Goal: Information Seeking & Learning: Learn about a topic

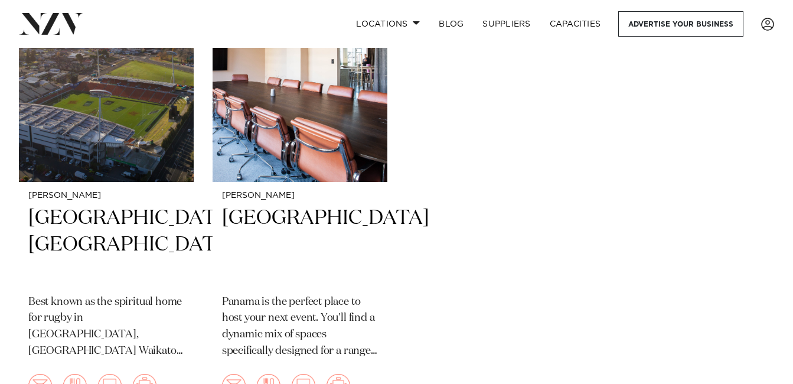
scroll to position [2017, 0]
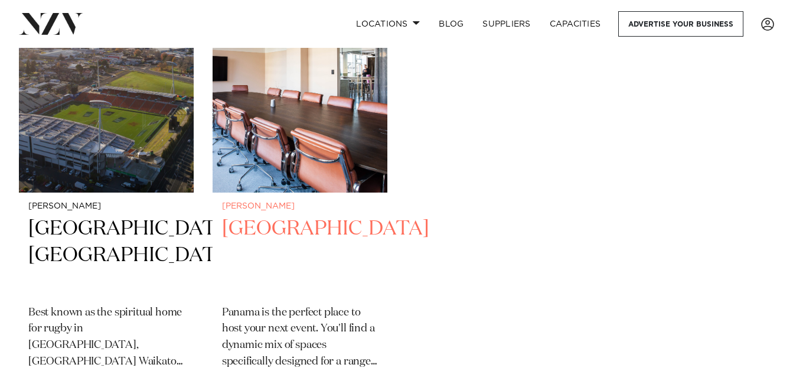
click at [320, 215] on h2 "Panama Square" at bounding box center [300, 255] width 156 height 80
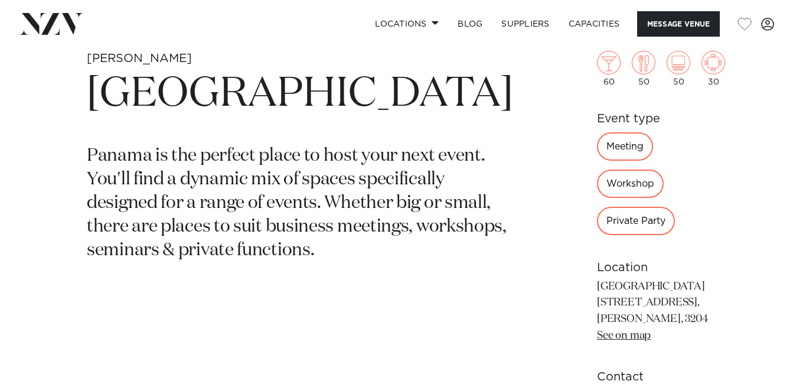
scroll to position [400, 0]
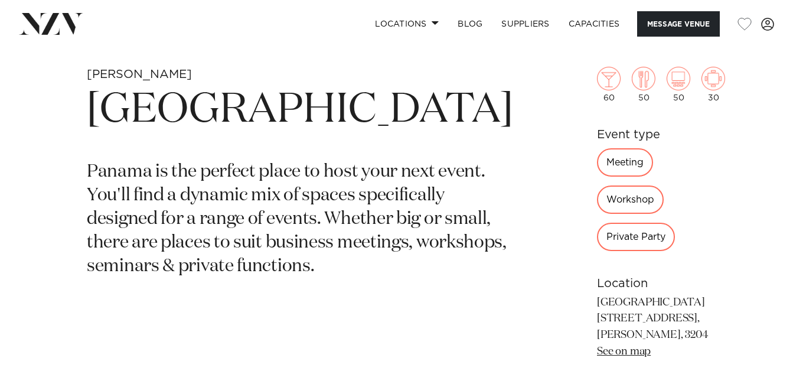
click at [597, 223] on div "Private Party" at bounding box center [636, 237] width 78 height 28
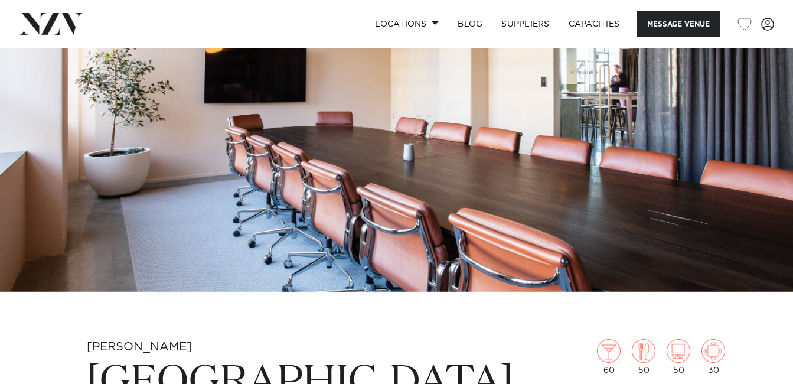
scroll to position [0, 0]
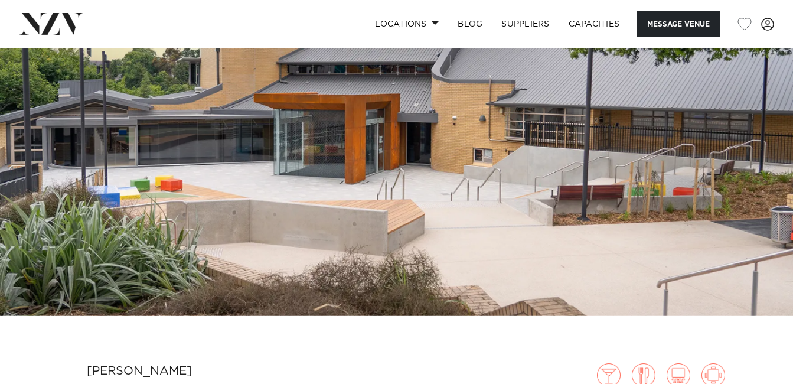
scroll to position [100, 0]
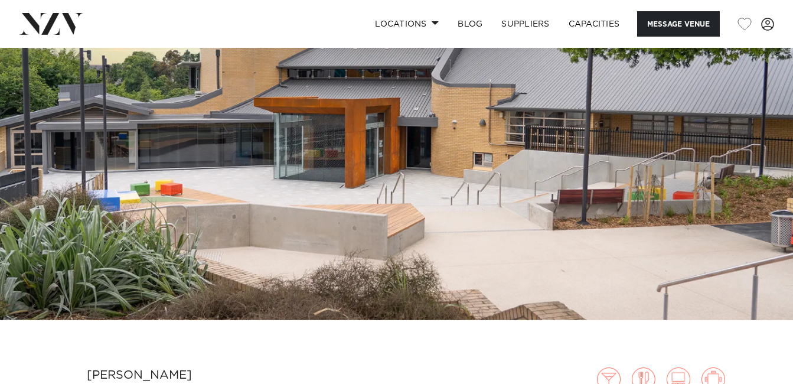
click at [672, 178] on img at bounding box center [396, 134] width 793 height 372
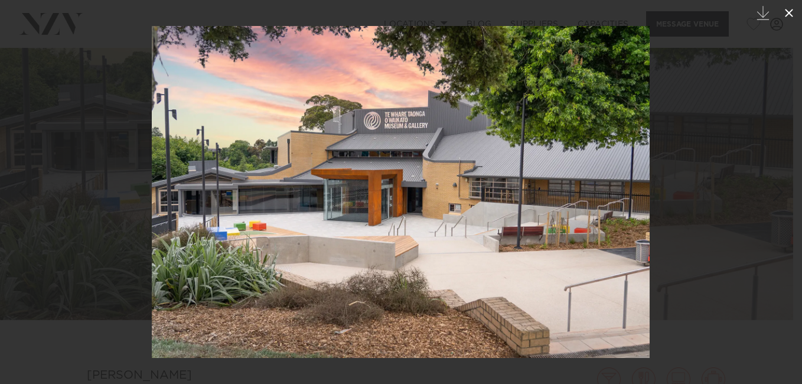
click at [788, 14] on icon at bounding box center [789, 13] width 8 height 8
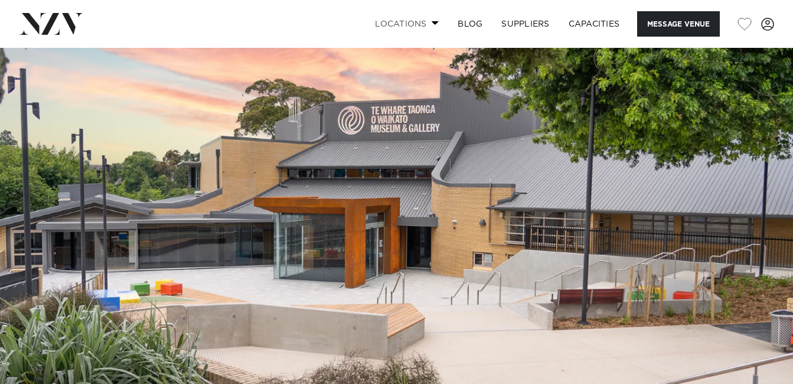
click at [432, 25] on span at bounding box center [436, 23] width 8 height 4
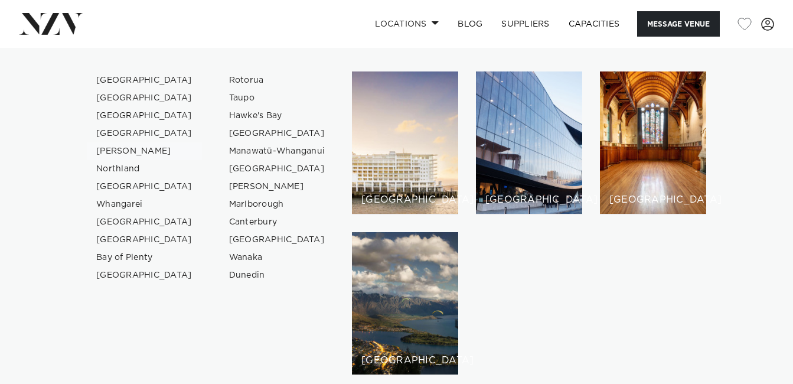
click at [103, 149] on link "[PERSON_NAME]" at bounding box center [144, 151] width 115 height 18
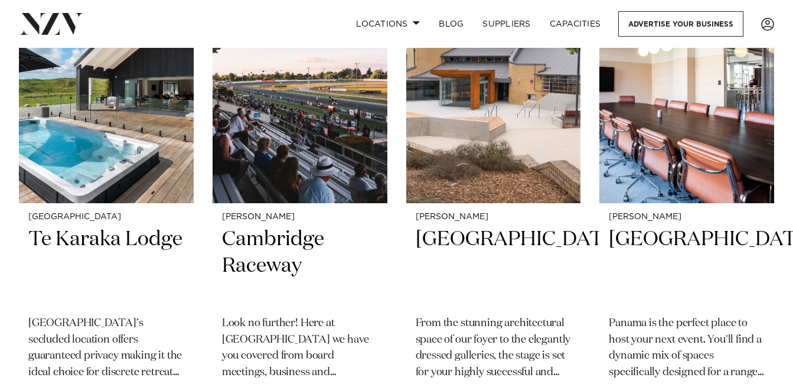
scroll to position [1494, 0]
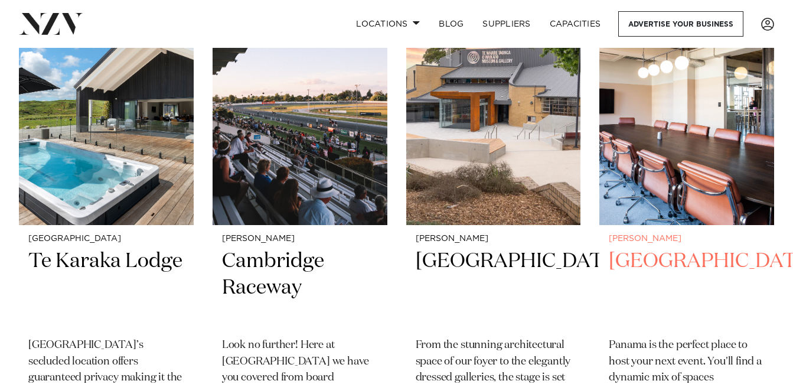
click at [660, 248] on h2 "Panama Square" at bounding box center [687, 288] width 156 height 80
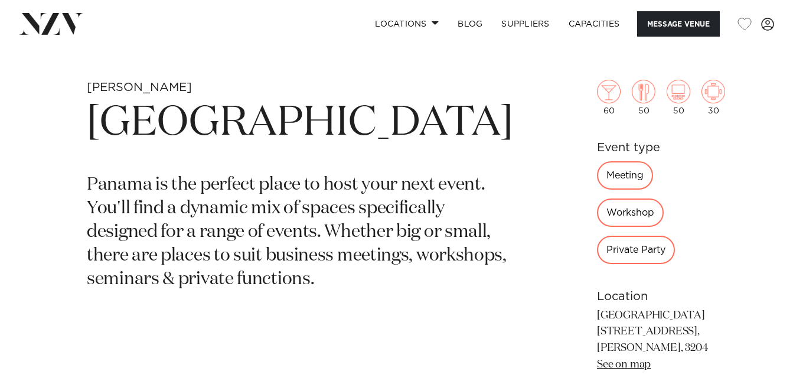
scroll to position [378, 0]
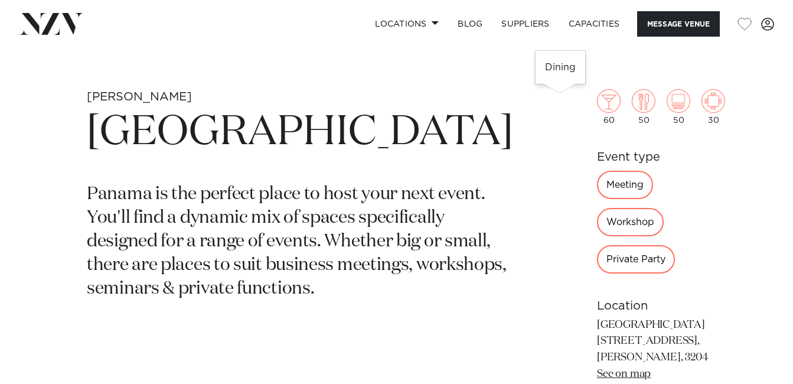
click at [632, 103] on img at bounding box center [644, 101] width 24 height 24
click at [632, 100] on img at bounding box center [644, 101] width 24 height 24
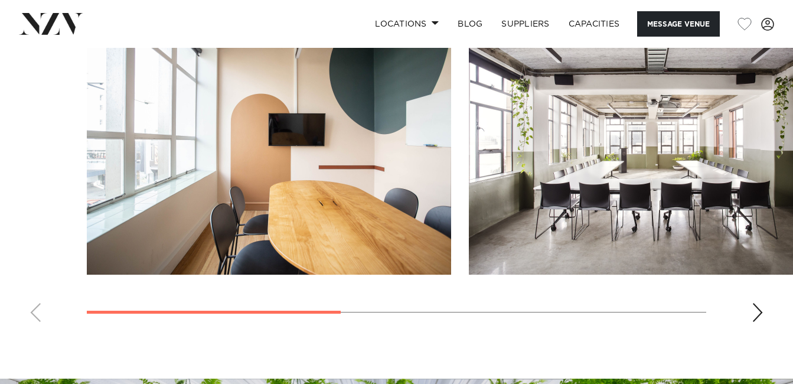
scroll to position [900, 0]
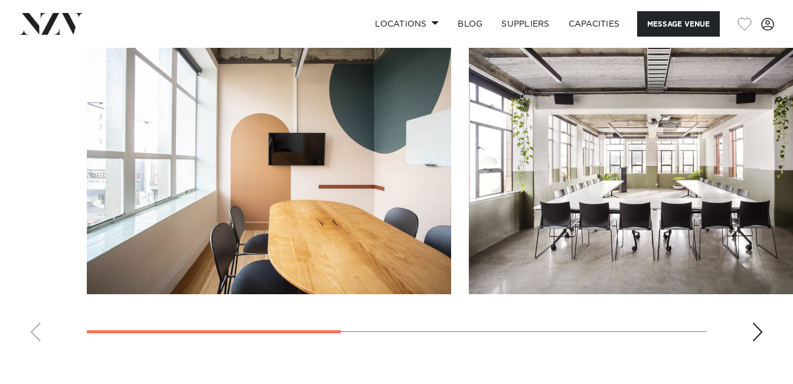
click at [730, 218] on img "2 / 4" at bounding box center [651, 160] width 364 height 267
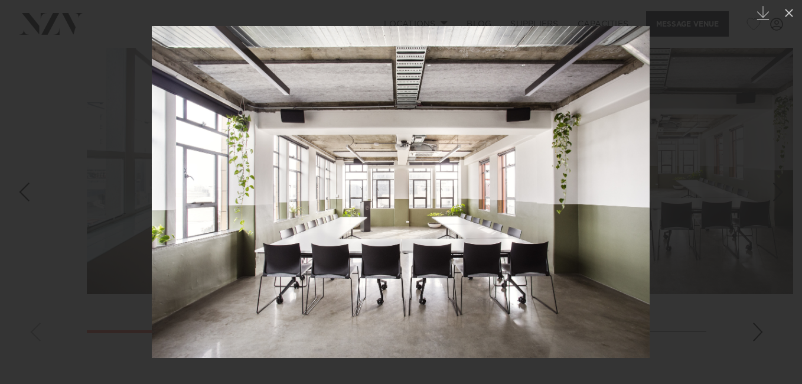
click at [673, 264] on div at bounding box center [401, 192] width 802 height 384
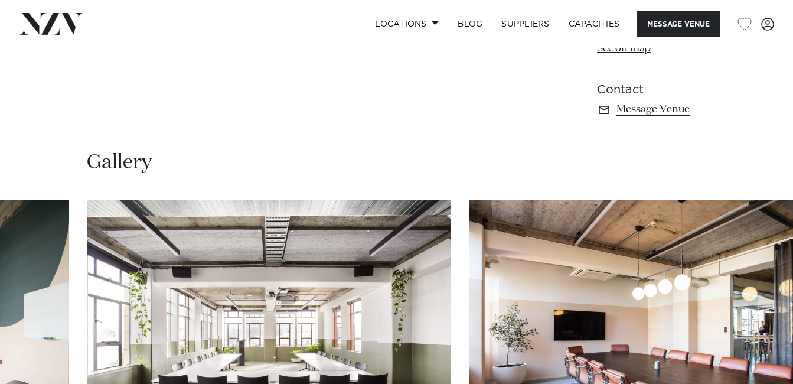
scroll to position [814, 0]
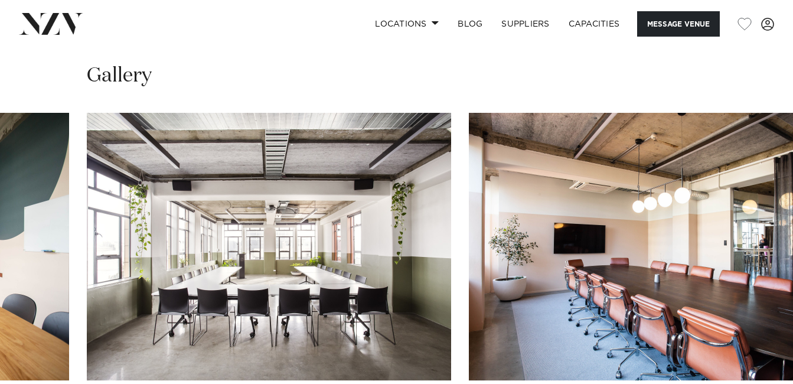
click at [318, 267] on img "2 / 4" at bounding box center [269, 246] width 364 height 267
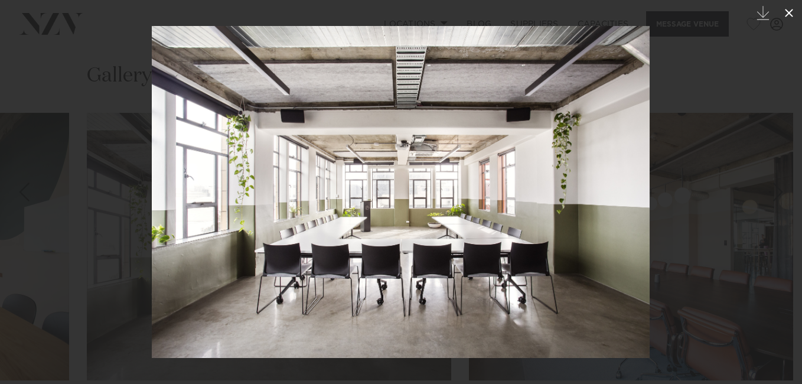
click at [788, 10] on div "2 / 4 Created with Sketch." at bounding box center [401, 192] width 802 height 384
click at [785, 12] on icon at bounding box center [789, 13] width 14 height 14
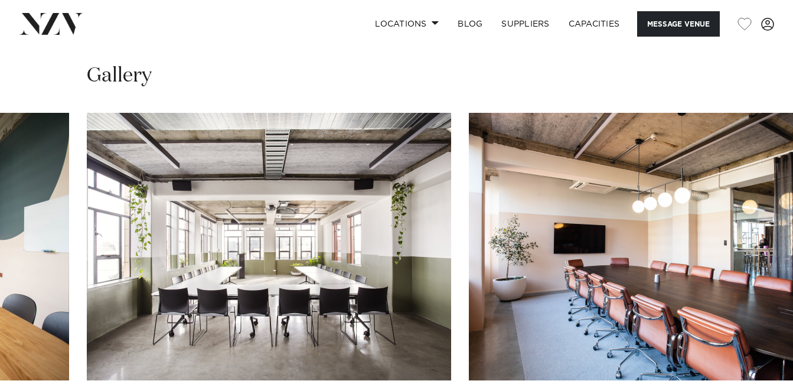
click at [390, 214] on img "2 / 4" at bounding box center [269, 246] width 364 height 267
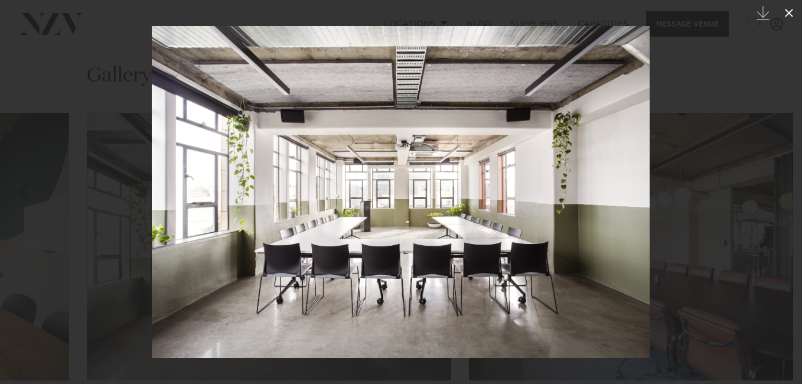
click at [787, 12] on icon at bounding box center [789, 13] width 8 height 8
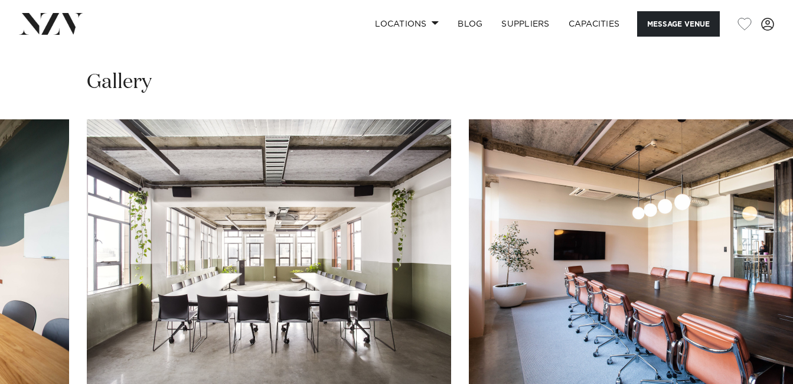
scroll to position [804, 0]
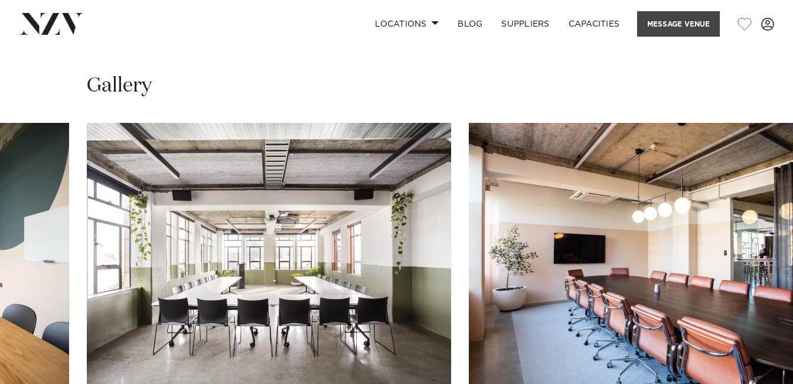
click at [678, 25] on button "Message Venue" at bounding box center [678, 23] width 83 height 25
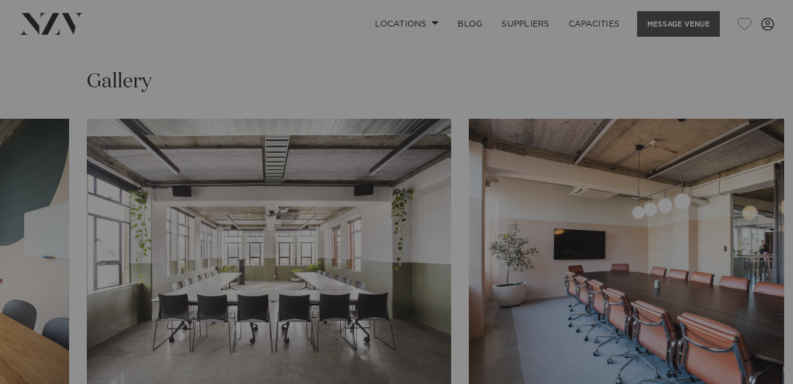
scroll to position [808, 0]
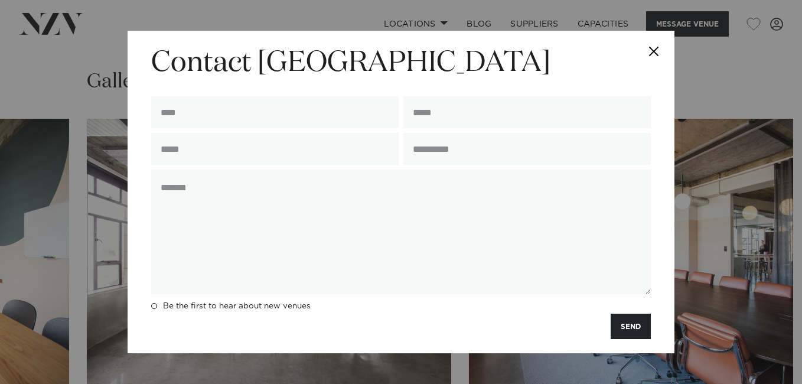
click at [651, 50] on button "Close" at bounding box center [653, 51] width 41 height 41
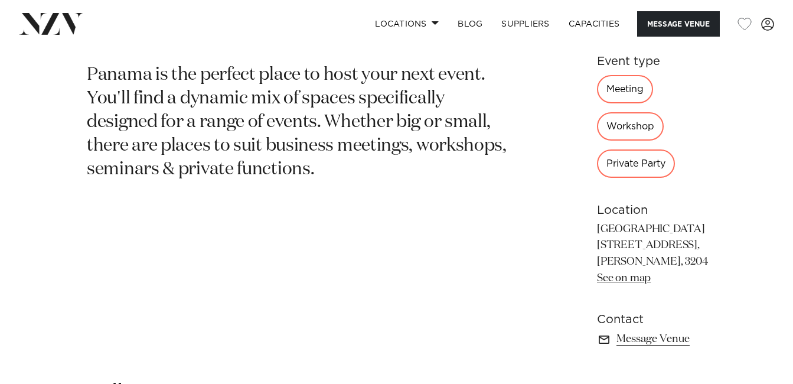
scroll to position [494, 0]
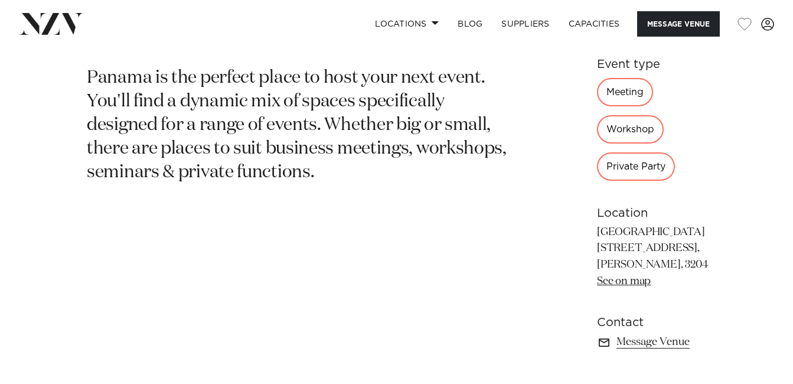
click at [609, 115] on div "Workshop" at bounding box center [630, 129] width 67 height 28
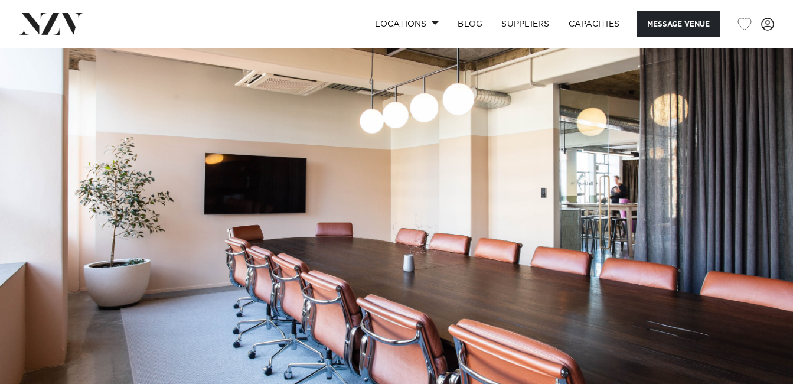
scroll to position [0, 0]
